Goal: Transaction & Acquisition: Purchase product/service

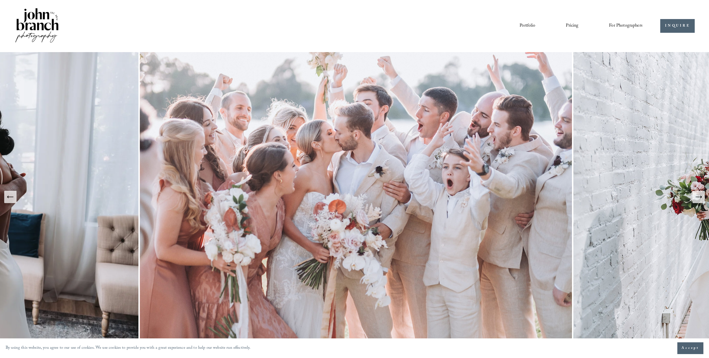
click at [574, 25] on link "Pricing" at bounding box center [572, 26] width 13 height 10
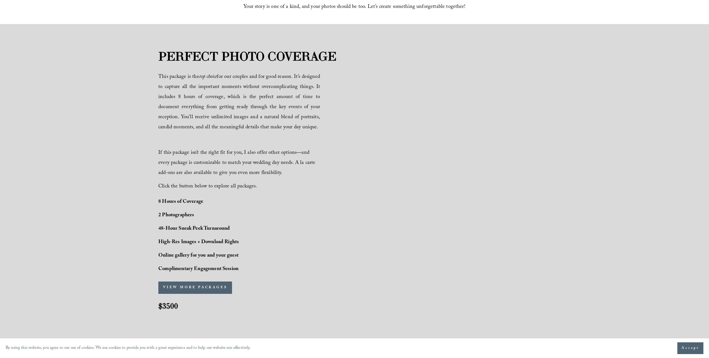
scroll to position [362, 0]
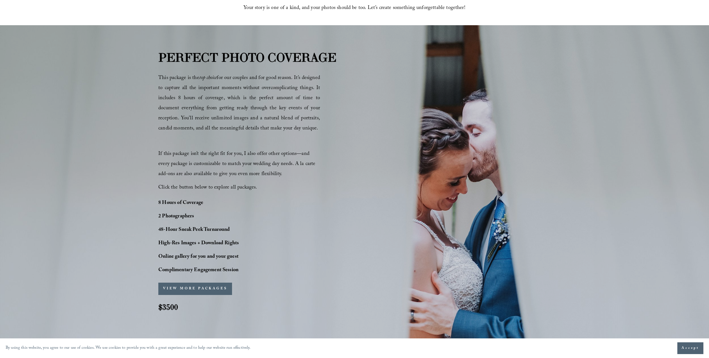
click at [190, 291] on button "VIEW MORE PACKAGES" at bounding box center [195, 289] width 74 height 12
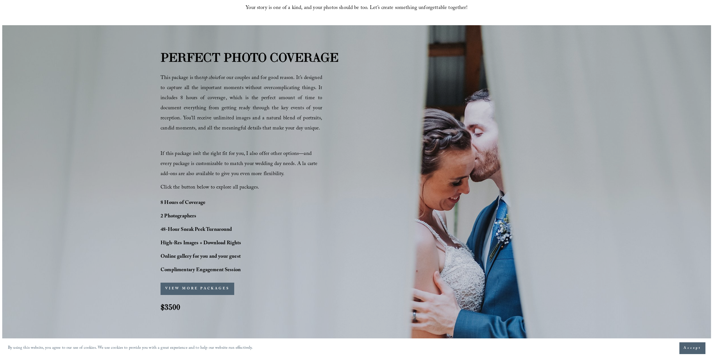
scroll to position [364, 0]
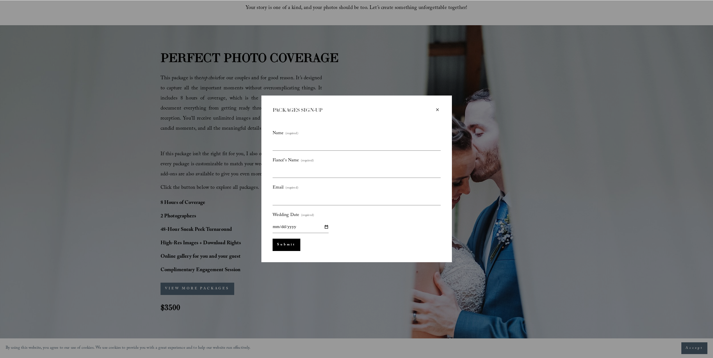
click at [437, 109] on div "×" at bounding box center [438, 110] width 6 height 6
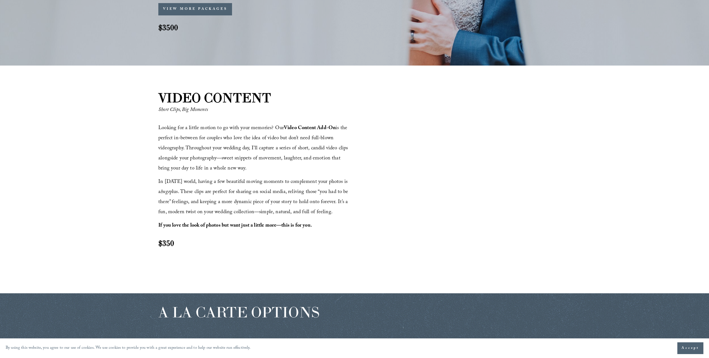
scroll to position [667, 0]
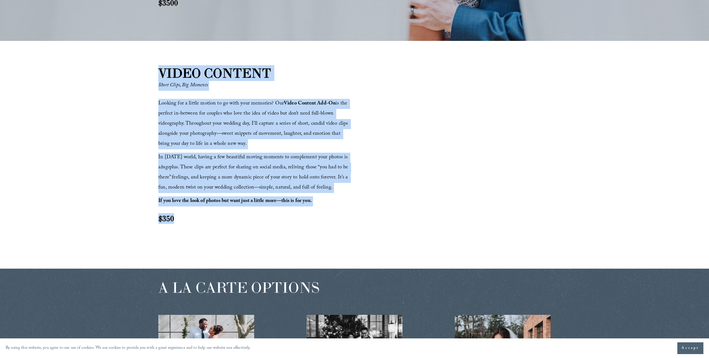
drag, startPoint x: 155, startPoint y: 71, endPoint x: 207, endPoint y: 220, distance: 158.4
click at [207, 221] on div "VIDEO CONTENT Short Clips, Big Moments Looking for a little motion to go with y…" at bounding box center [354, 154] width 709 height 181
copy div "VIDEO CONTENT Short Clips, Big Moments Looking for a little motion to go with y…"
click at [301, 61] on div "VIDEO CONTENT Short Clips, Big Moments Looking for a little motion to go with y…" at bounding box center [354, 155] width 709 height 228
